Goal: Check status: Check status

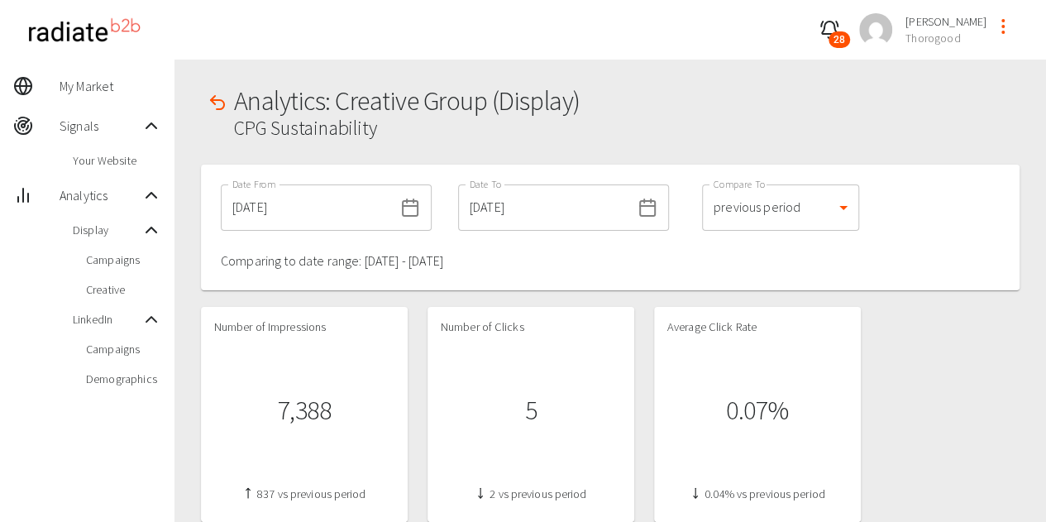
click at [127, 287] on span "Creative" at bounding box center [123, 289] width 75 height 17
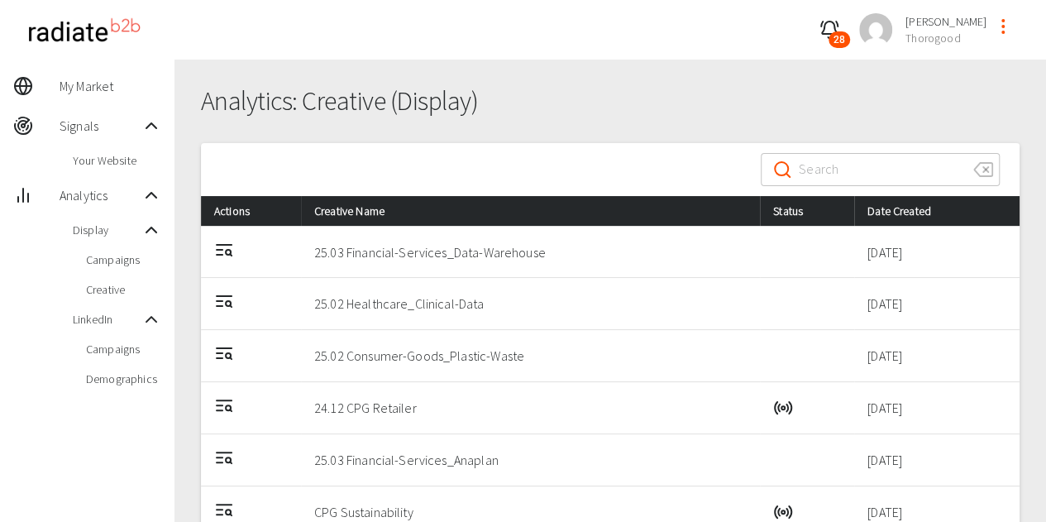
click at [220, 258] on icon "Details" at bounding box center [224, 250] width 20 height 20
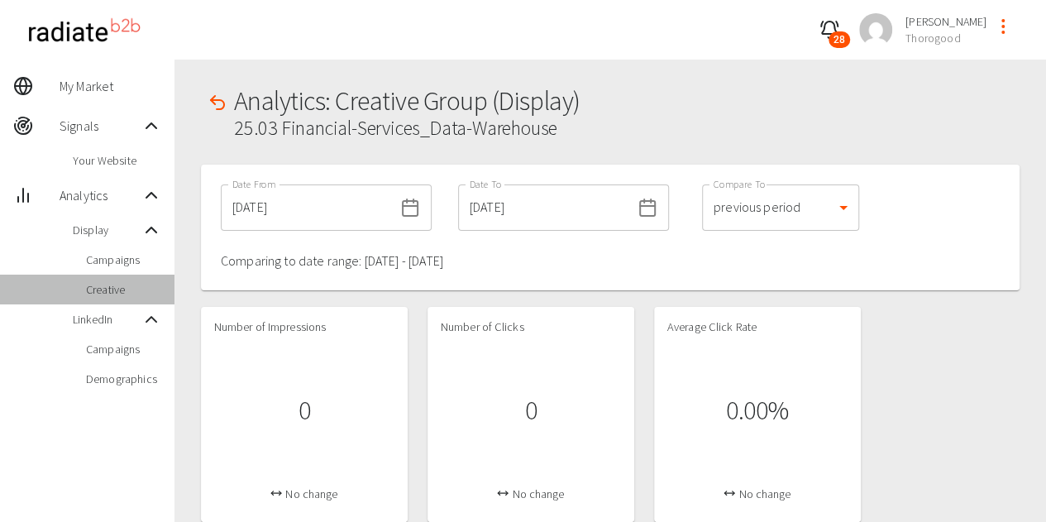
click at [100, 290] on span "Creative" at bounding box center [123, 289] width 75 height 17
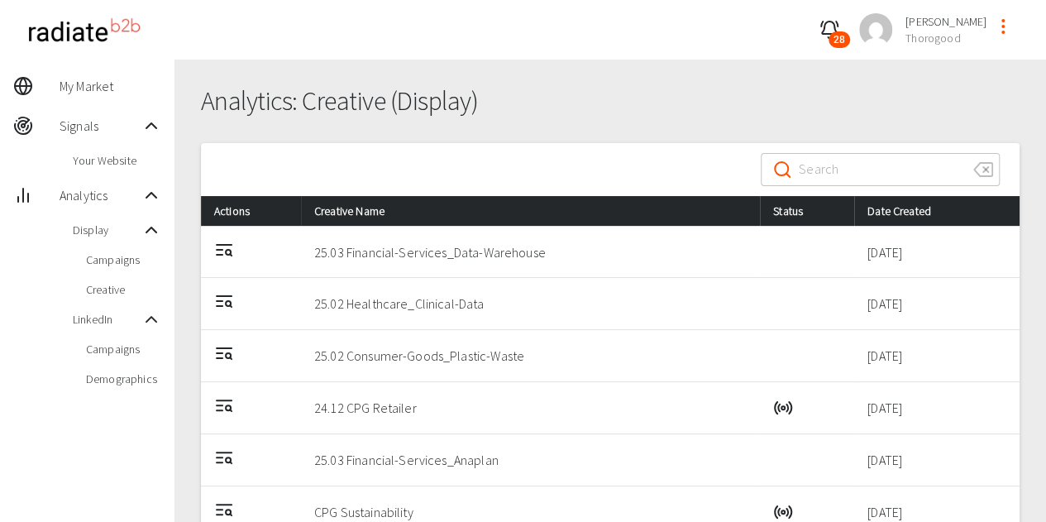
click at [230, 400] on icon "Details" at bounding box center [224, 400] width 15 height 0
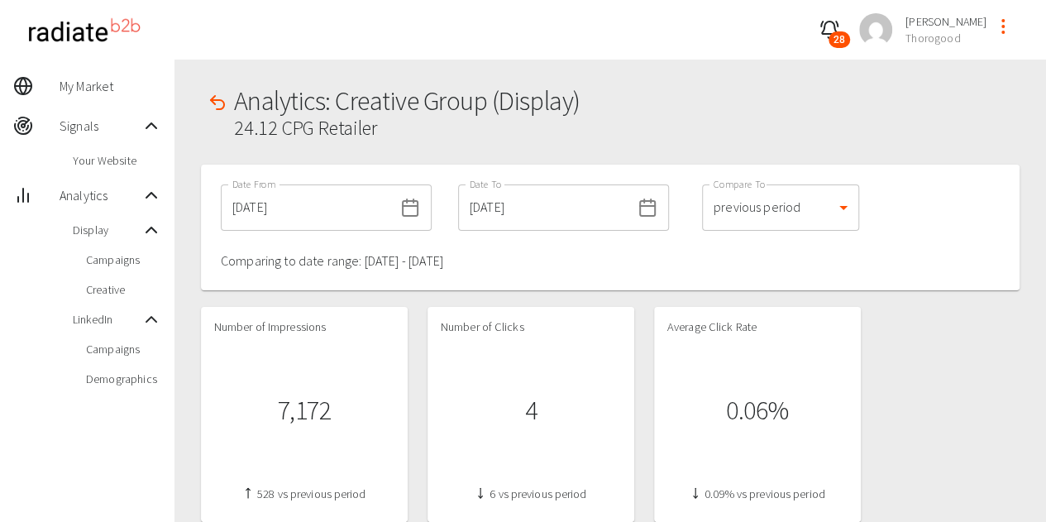
click at [108, 260] on span "Campaigns" at bounding box center [123, 259] width 75 height 17
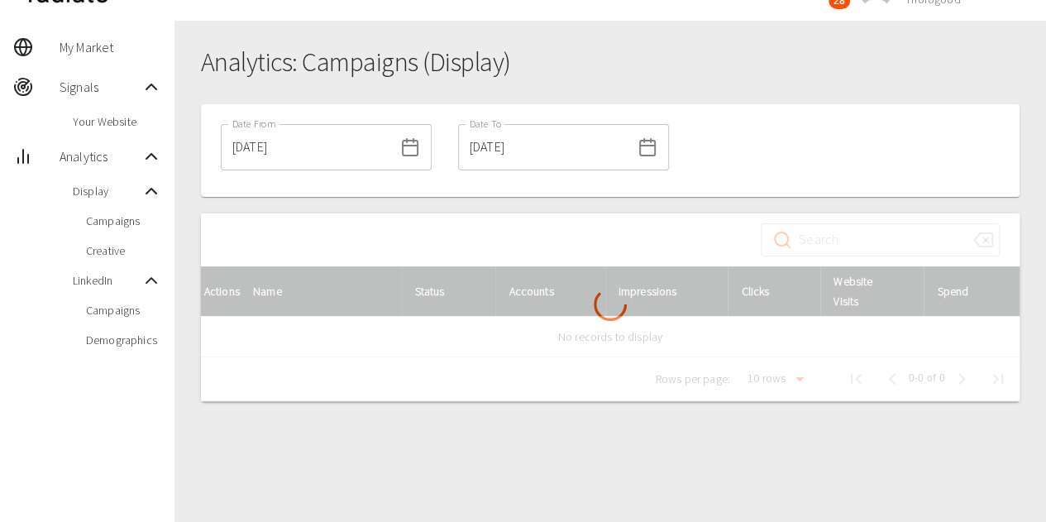
scroll to position [60, 0]
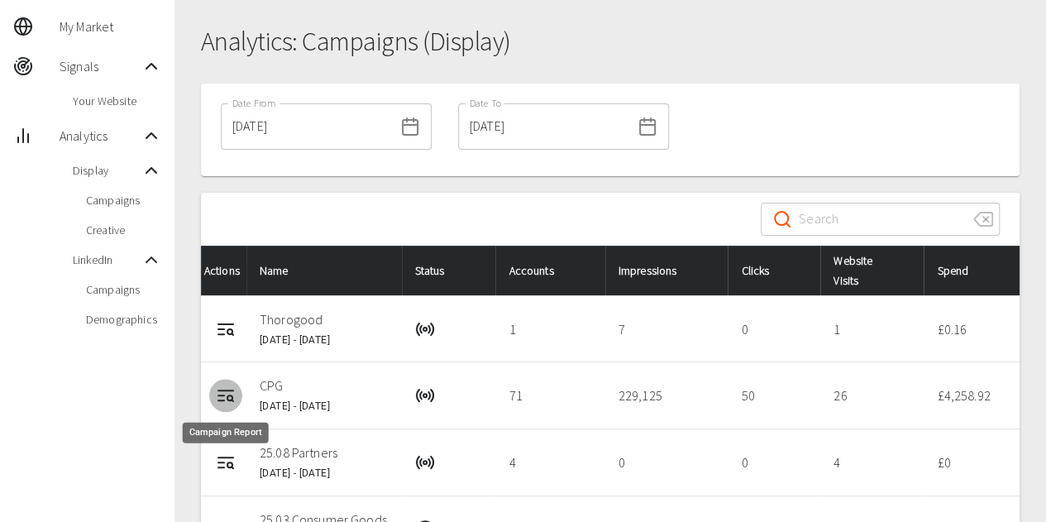
click at [220, 386] on icon "Campaign Report" at bounding box center [226, 395] width 20 height 20
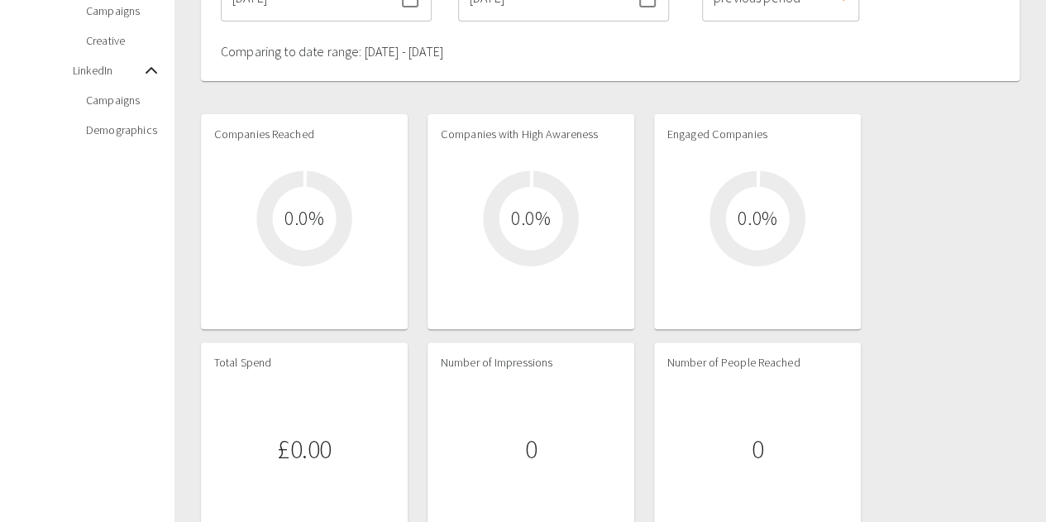
scroll to position [84, 0]
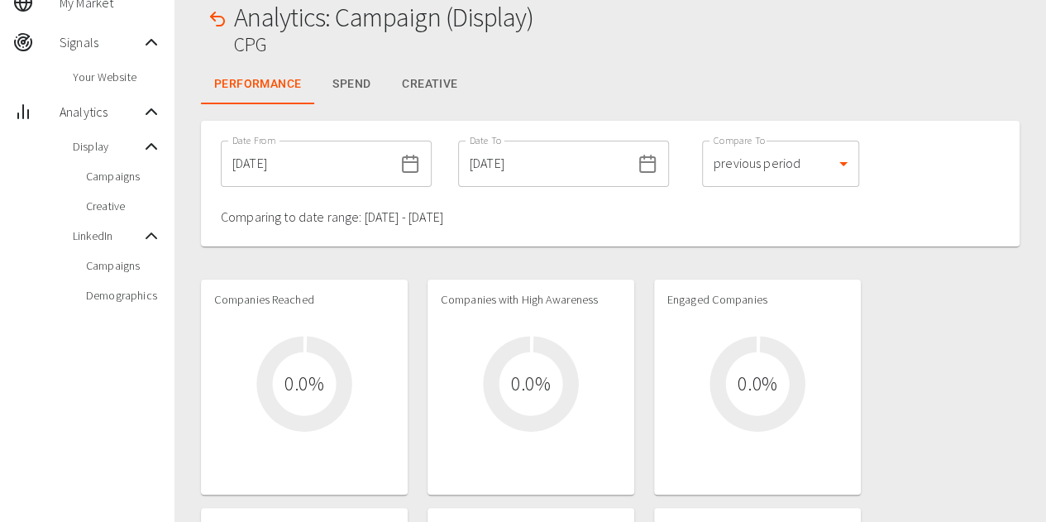
click at [441, 87] on button "Creative" at bounding box center [430, 84] width 82 height 40
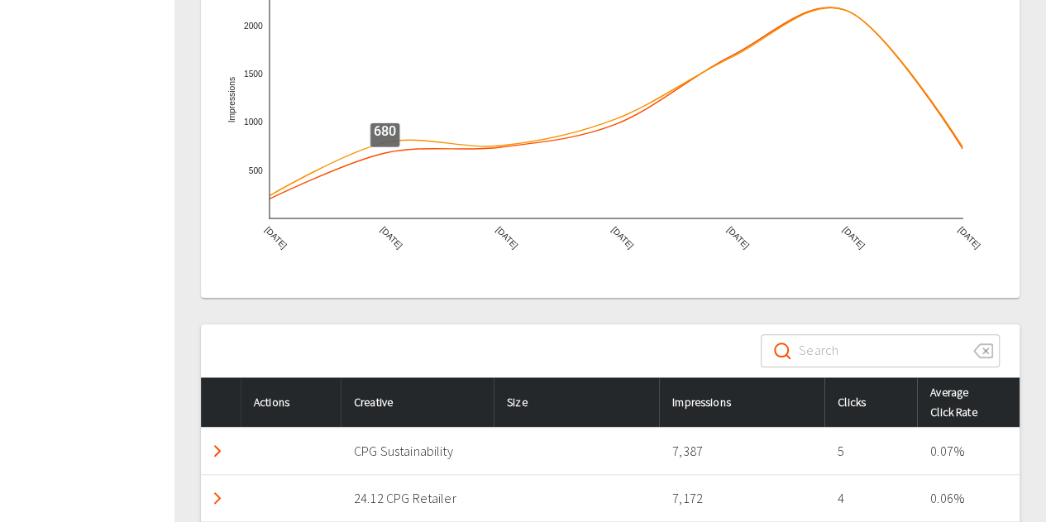
scroll to position [628, 0]
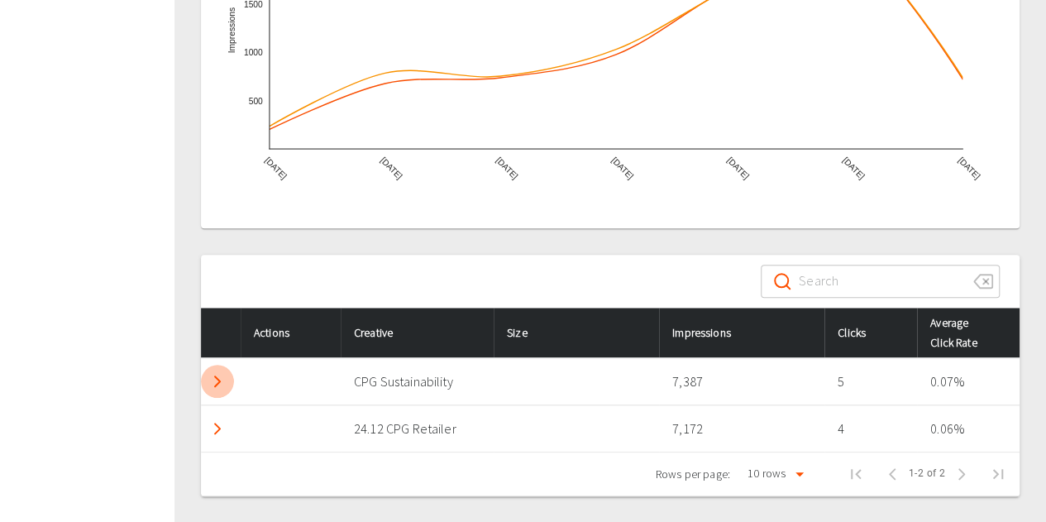
click at [220, 381] on icon "Detail panel visibility toggle" at bounding box center [218, 381] width 20 height 20
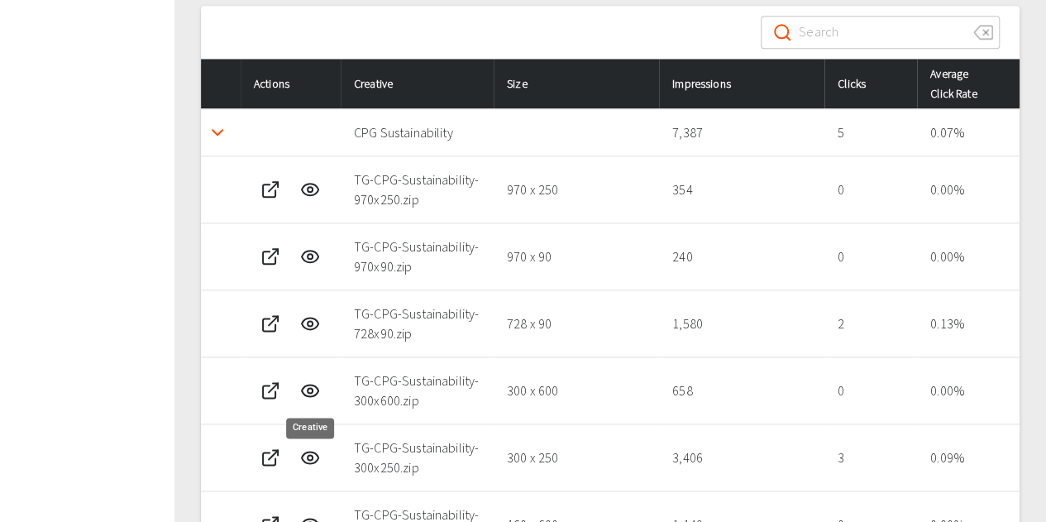
scroll to position [827, 0]
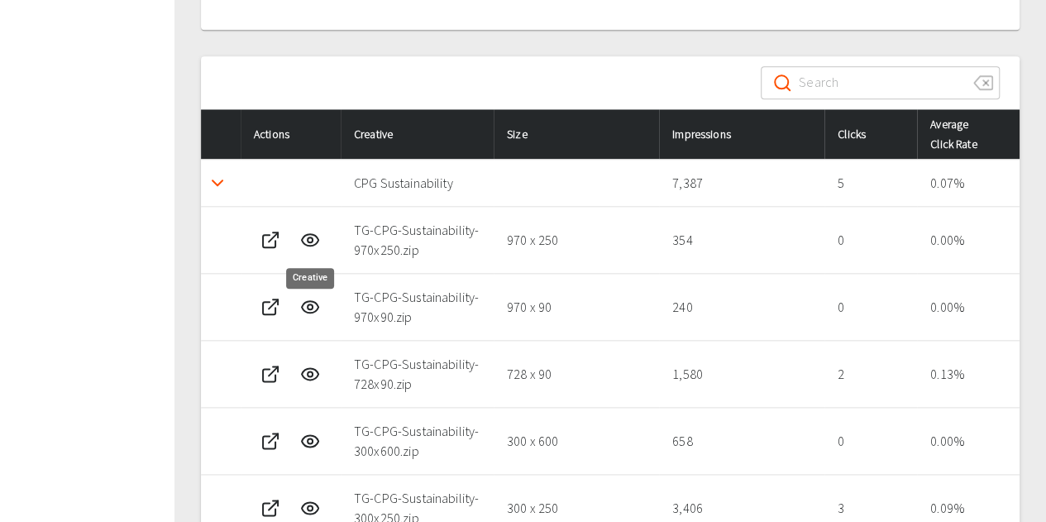
click at [319, 239] on icon "Creative" at bounding box center [310, 240] width 20 height 20
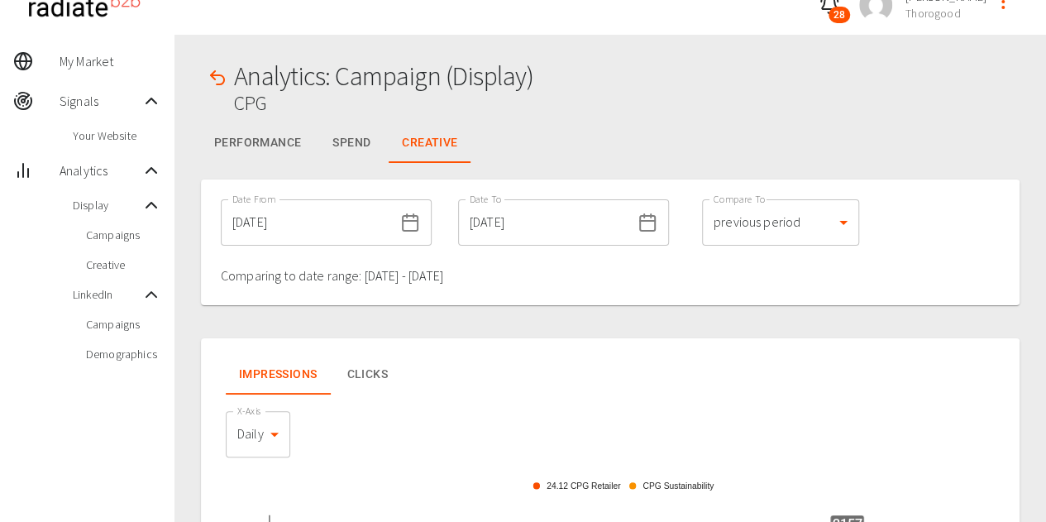
scroll to position [0, 0]
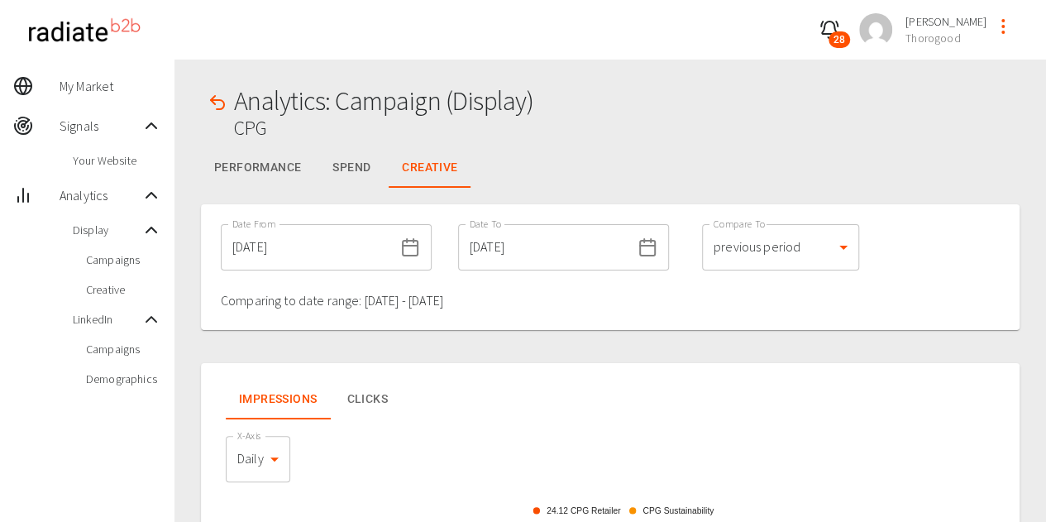
click at [952, 236] on div "Date From [DATE] Date From Date To [DATE] Date To Compare To previous period 1 …" at bounding box center [610, 267] width 819 height 126
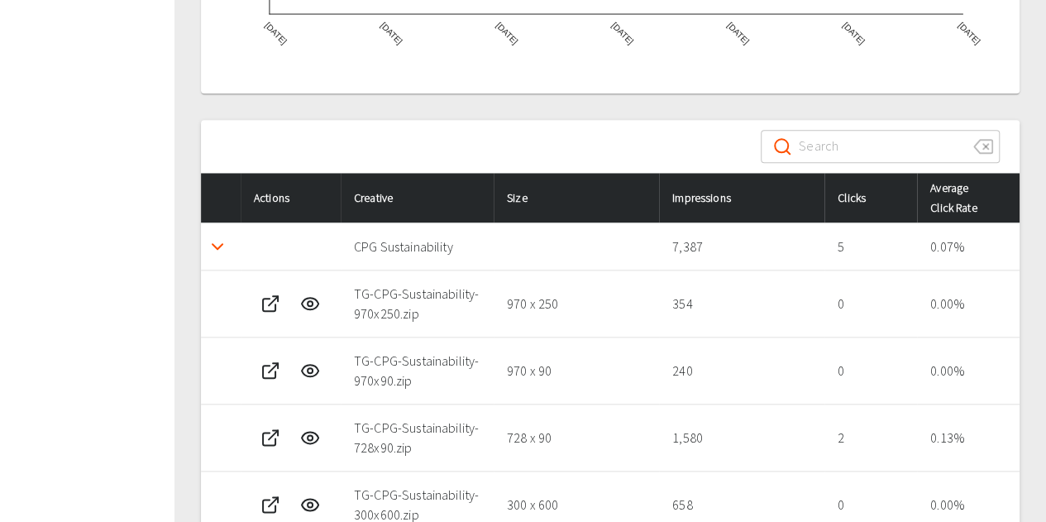
scroll to position [910, 0]
